Goal: Information Seeking & Learning: Learn about a topic

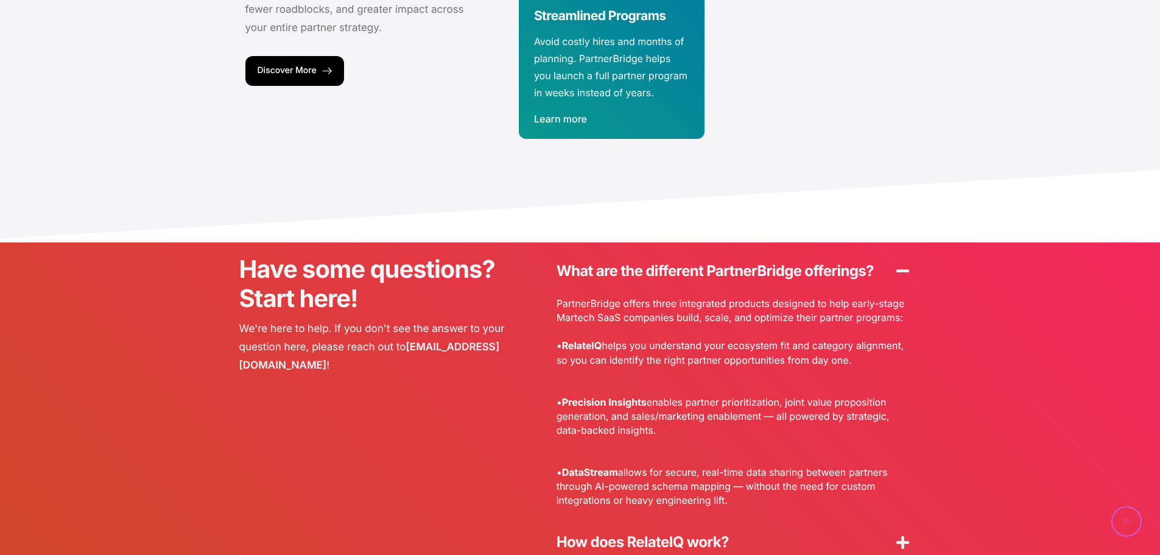
scroll to position [3289, 0]
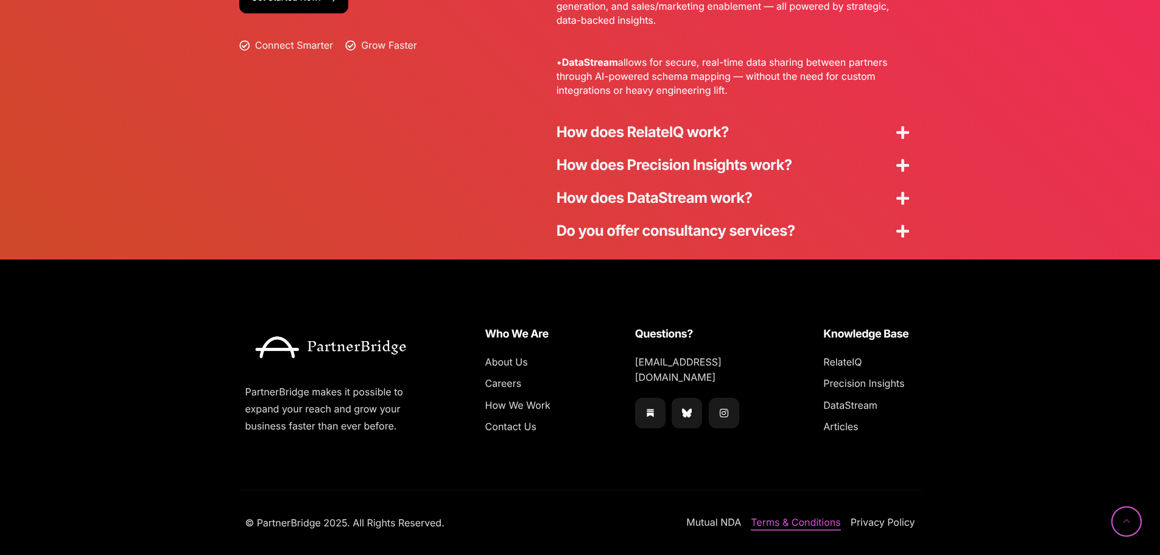
click at [786, 520] on span "Terms & Conditions" at bounding box center [796, 523] width 90 height 16
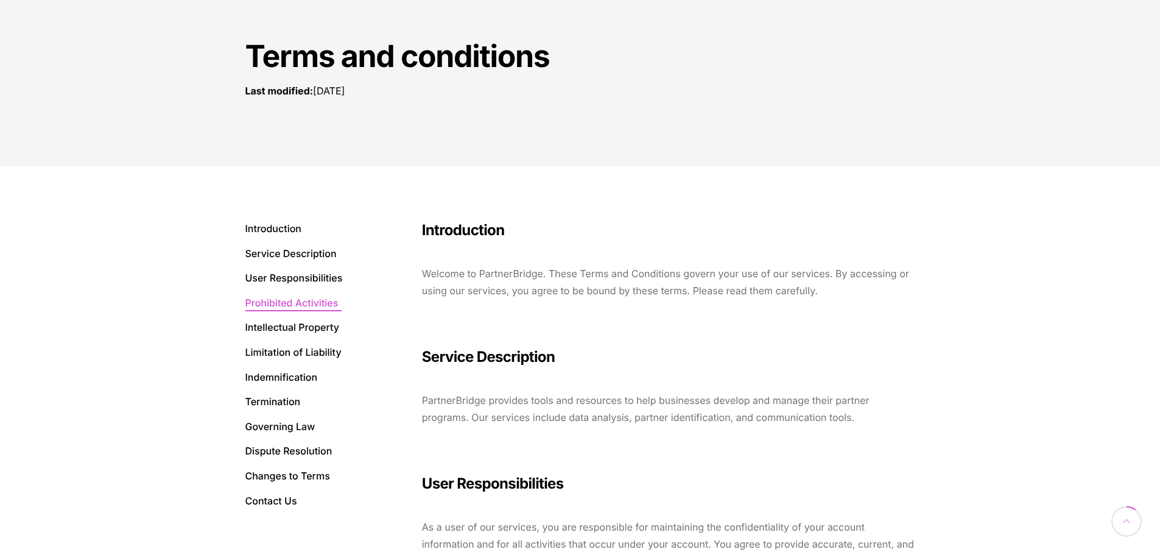
scroll to position [183, 0]
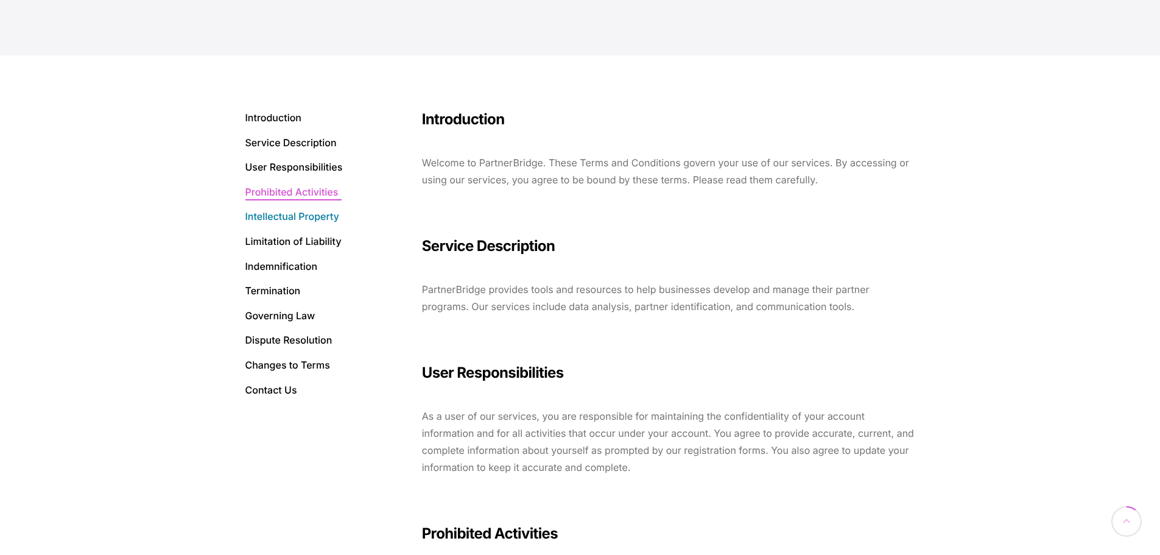
click at [297, 222] on link at bounding box center [293, 217] width 97 height 16
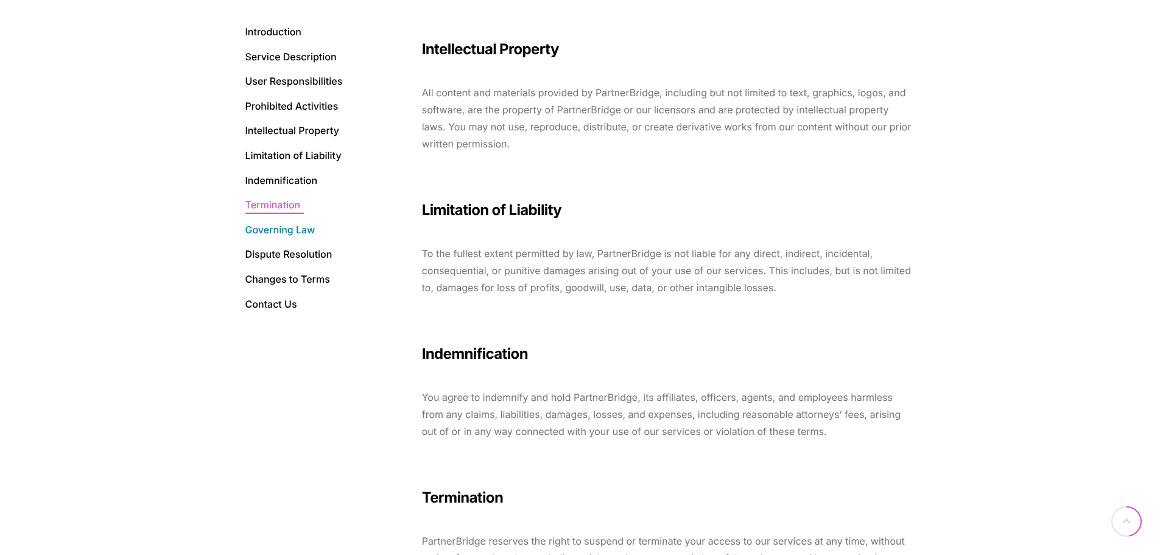
scroll to position [814, 0]
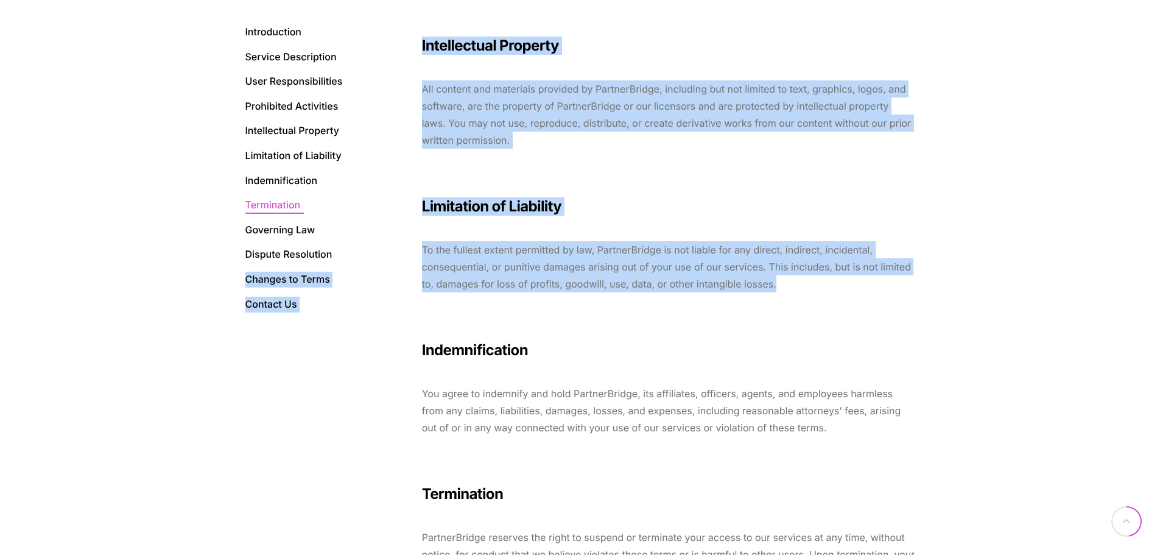
drag, startPoint x: 823, startPoint y: 288, endPoint x: 750, endPoint y: 274, distance: 75.0
click at [393, 218] on div "Introduction Service Description User Responsibilities Prohibited Activities In…" at bounding box center [580, 296] width 694 height 1745
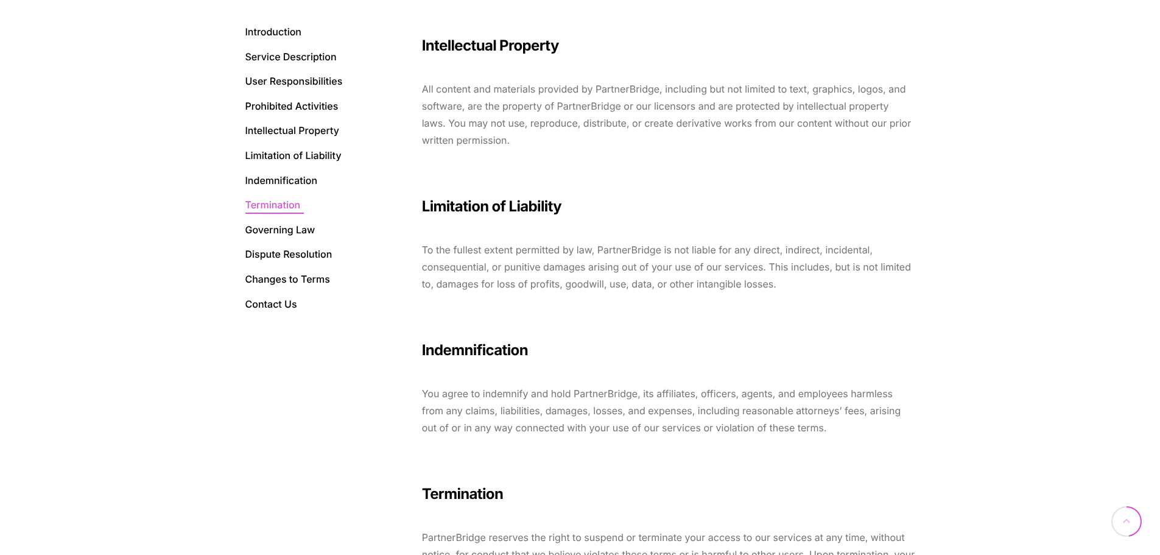
click at [957, 311] on div "Introduction Service Description User Responsibilities Prohibited Activities In…" at bounding box center [580, 296] width 1160 height 1745
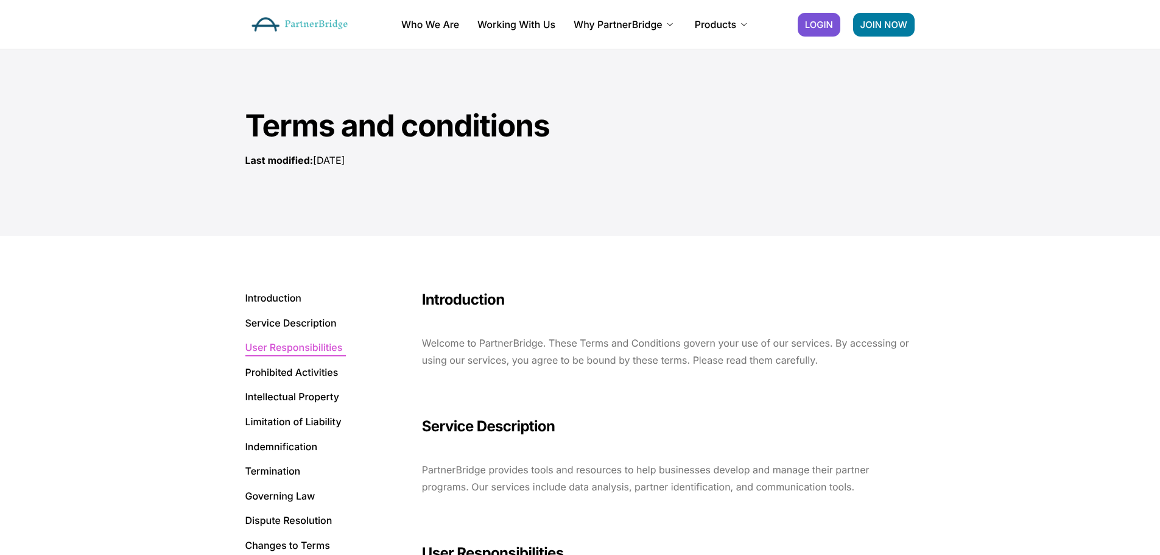
scroll to position [0, 0]
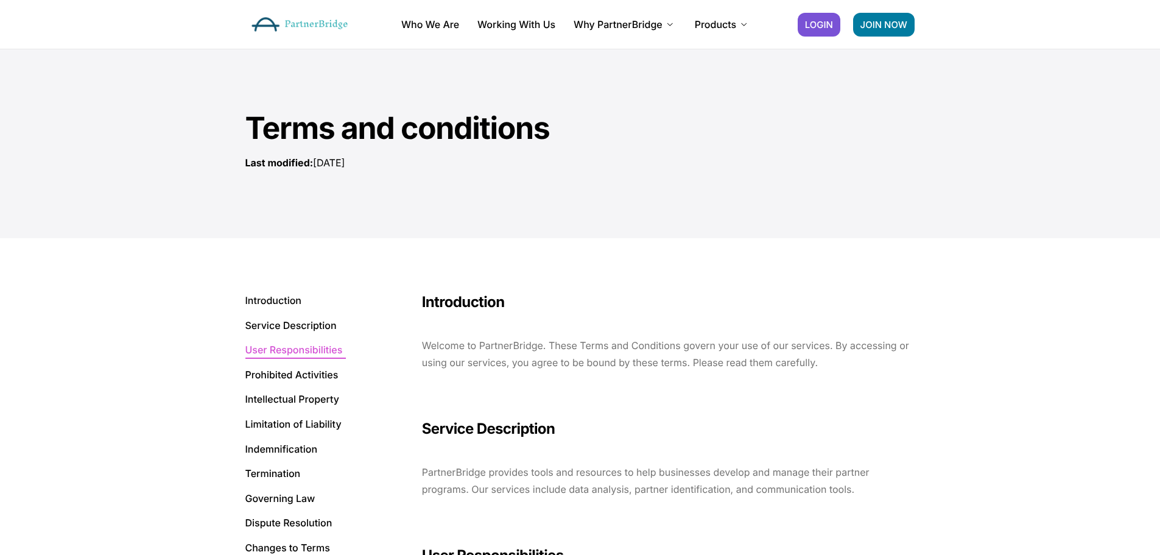
click at [297, 24] on img at bounding box center [299, 24] width 109 height 27
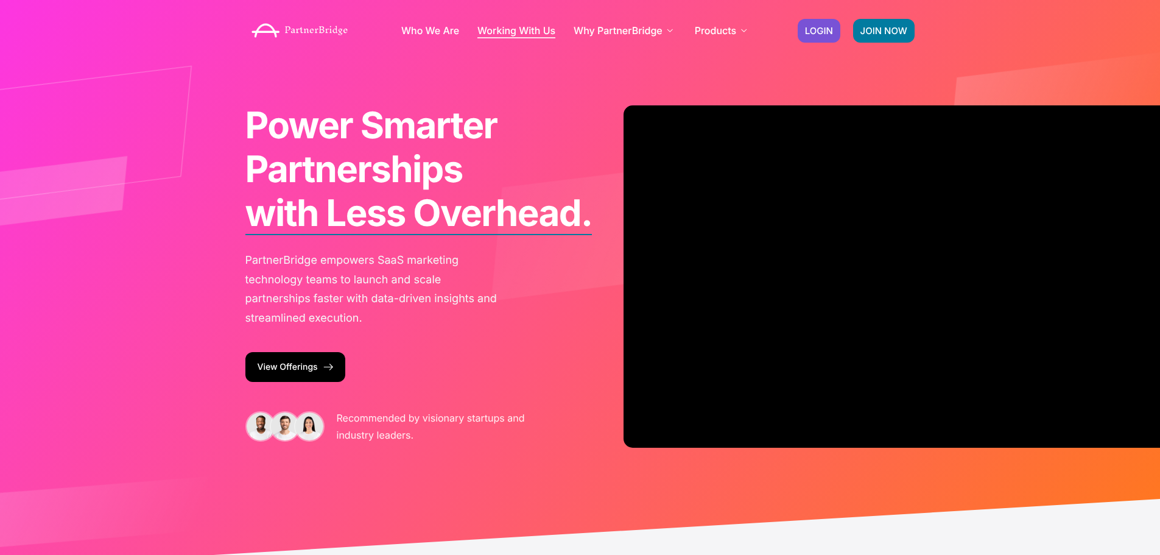
click at [527, 32] on link "Working With Us" at bounding box center [516, 31] width 78 height 10
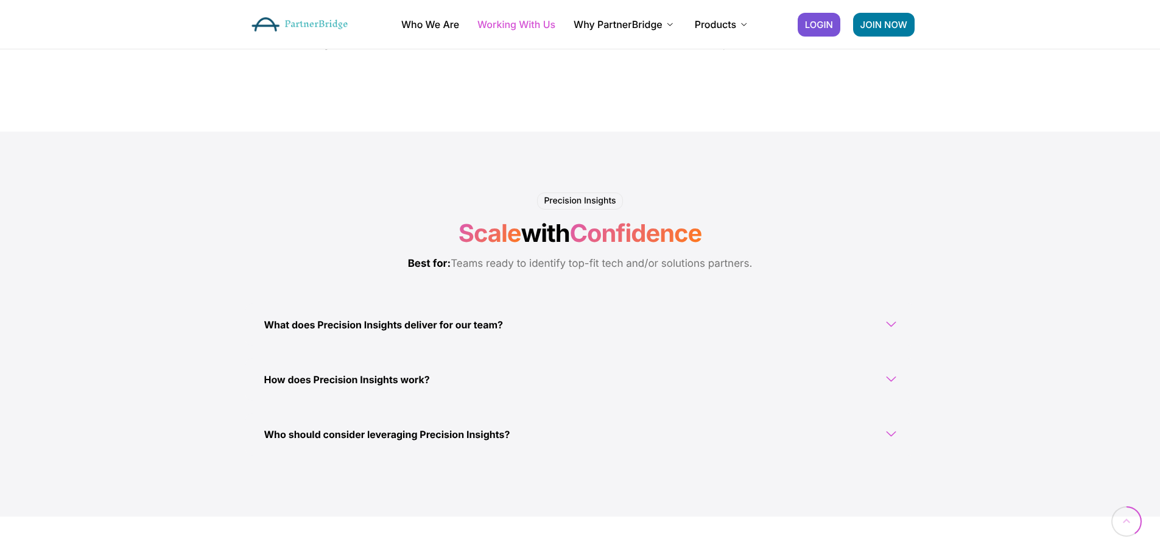
scroll to position [859, 0]
click at [379, 323] on span "What does Precision Insights deliver for our team?" at bounding box center [386, 325] width 245 height 17
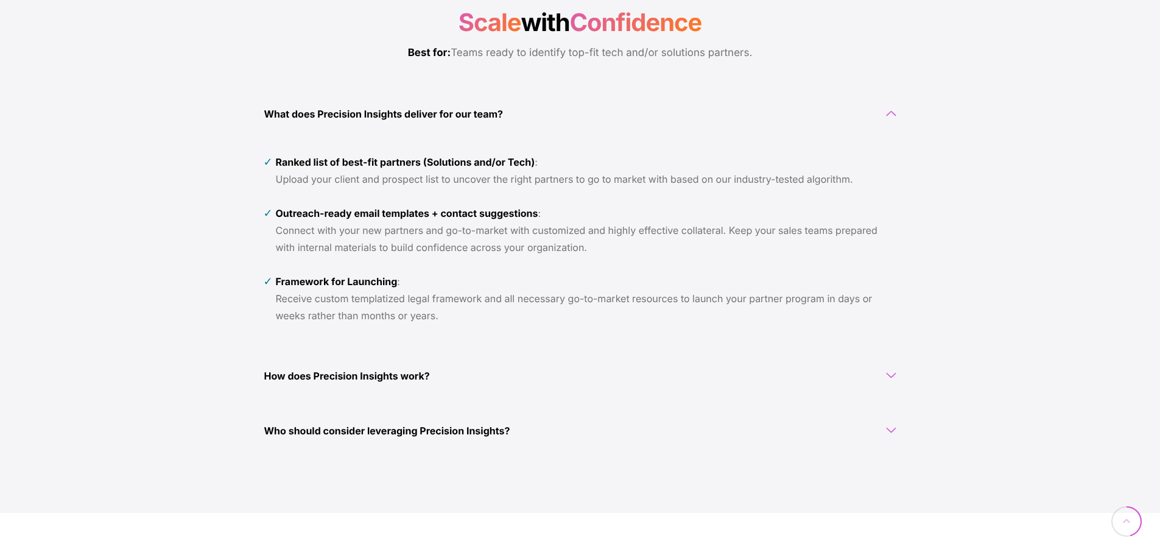
scroll to position [1071, 0]
click at [887, 376] on icon at bounding box center [892, 375] width 10 height 10
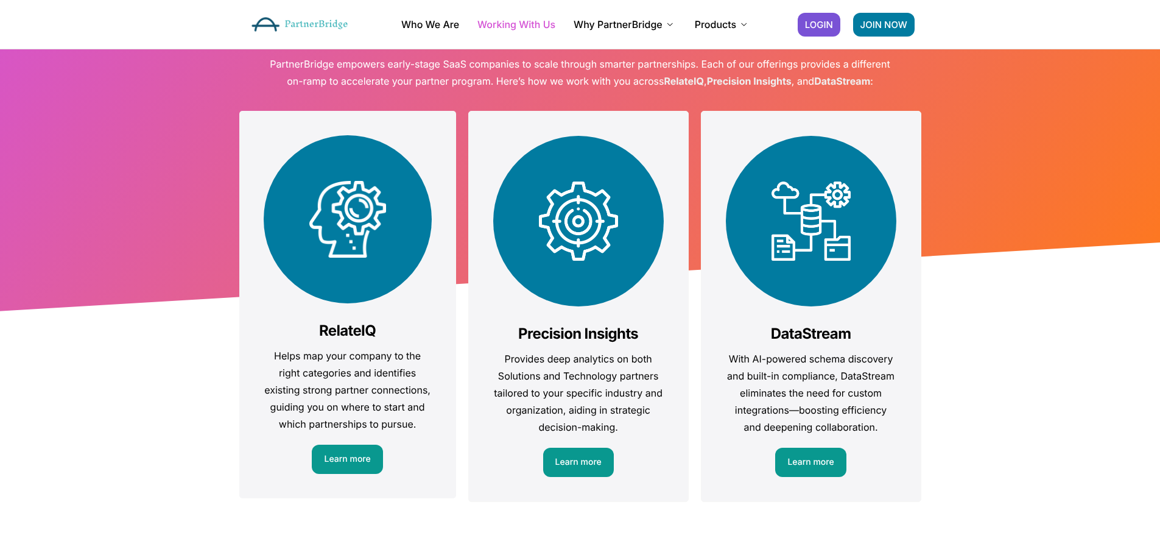
scroll to position [0, 0]
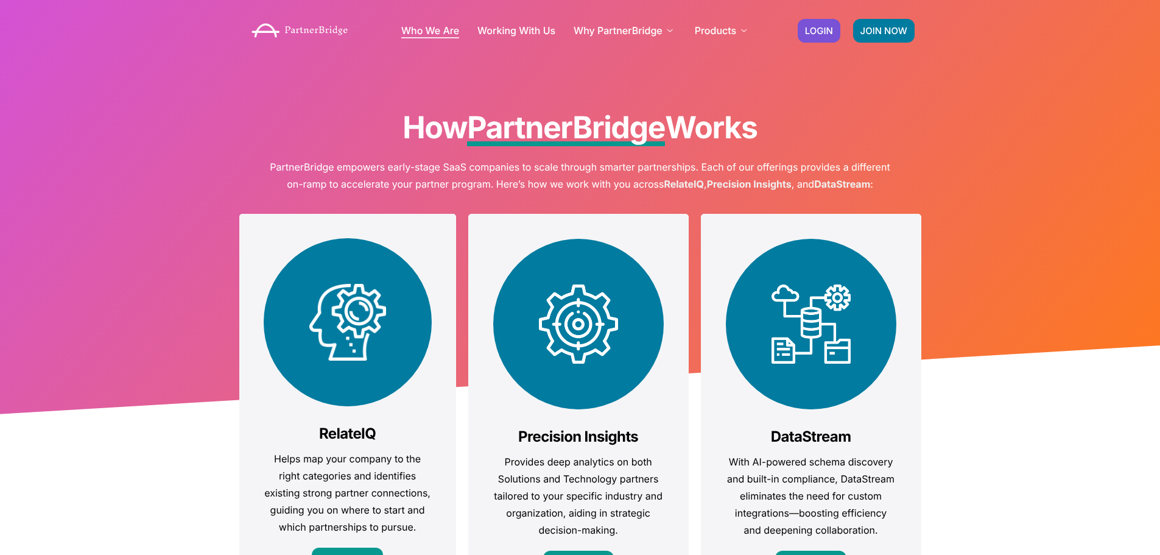
click at [434, 35] on link "Who We Are" at bounding box center [430, 31] width 58 height 10
